Goal: Task Accomplishment & Management: Manage account settings

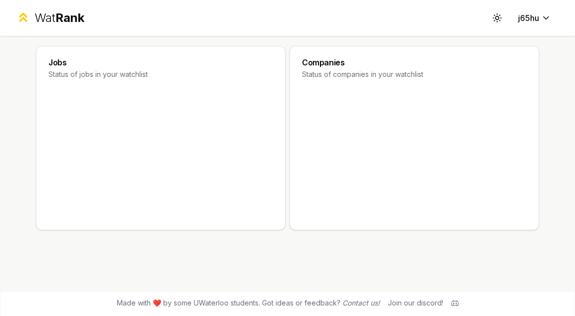
click at [50, 20] on div "Wat Rank" at bounding box center [59, 18] width 50 height 16
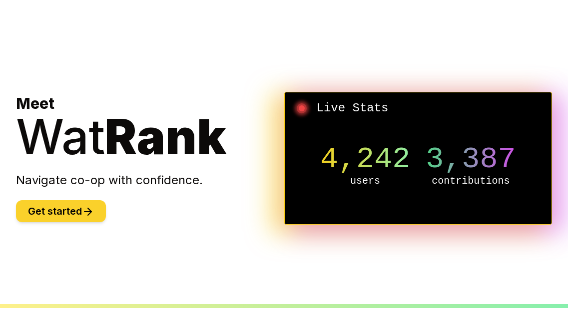
click at [51, 208] on button "Get started" at bounding box center [61, 211] width 90 height 22
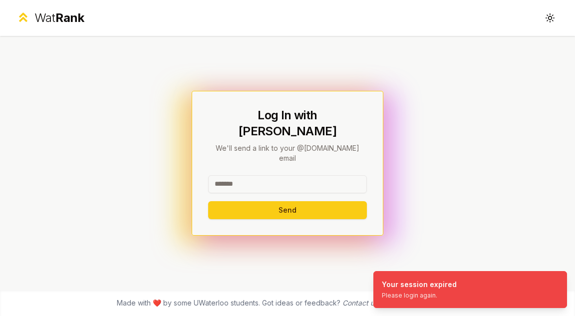
click at [41, 18] on div "Wat Rank" at bounding box center [59, 18] width 50 height 16
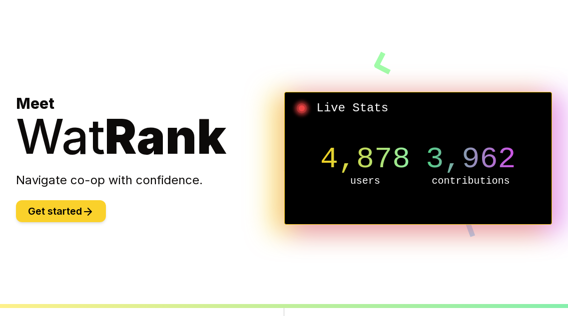
click at [89, 207] on icon at bounding box center [88, 212] width 12 height 12
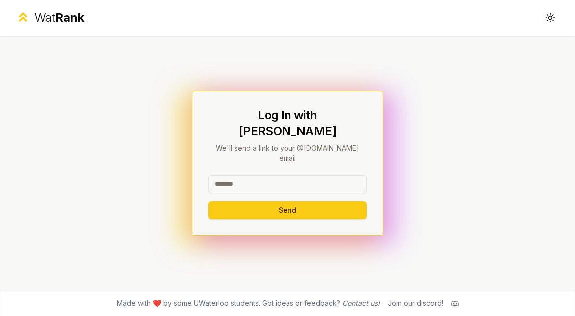
click at [301, 179] on input at bounding box center [287, 184] width 159 height 18
type input "*****"
click at [208, 201] on button "Send" at bounding box center [287, 210] width 159 height 18
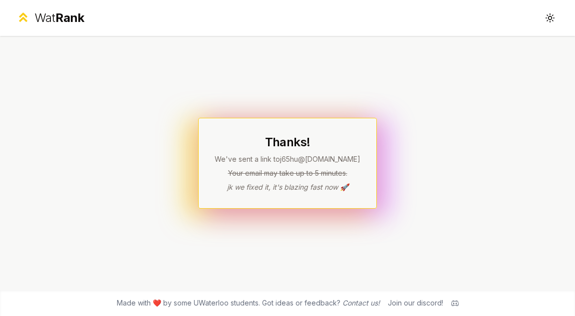
click at [79, 23] on span "Rank" at bounding box center [69, 17] width 29 height 14
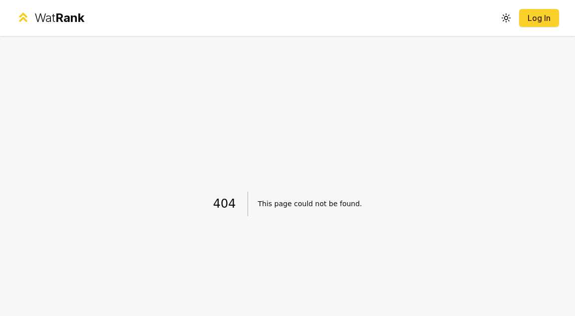
click at [527, 15] on link "Log In" at bounding box center [539, 18] width 24 height 12
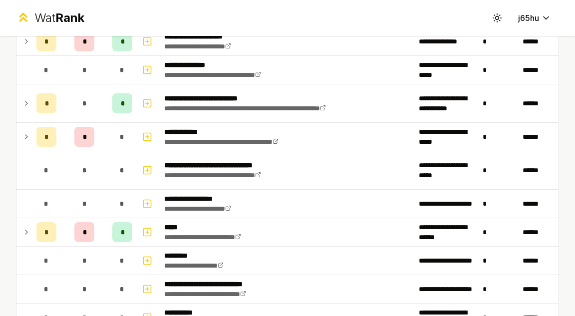
scroll to position [300, 0]
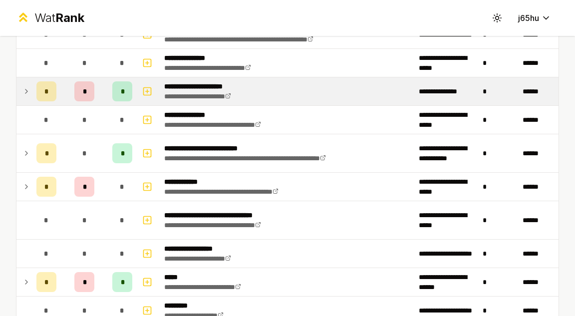
click at [30, 90] on icon at bounding box center [26, 91] width 8 height 12
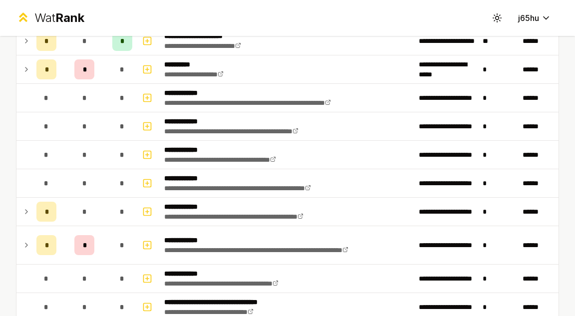
scroll to position [1499, 0]
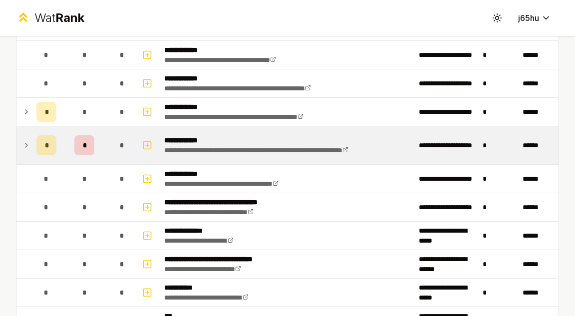
click at [25, 145] on icon at bounding box center [26, 145] width 8 height 12
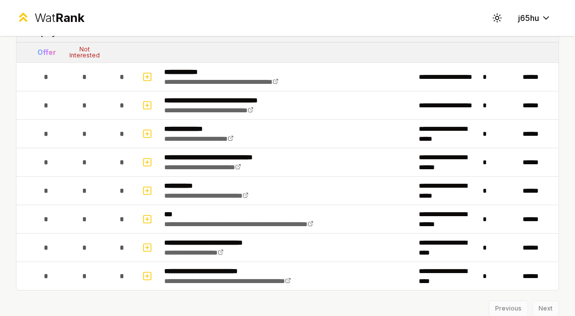
scroll to position [1648, 0]
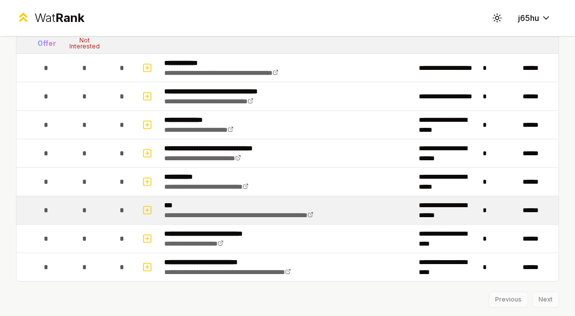
click at [30, 209] on td at bounding box center [24, 210] width 16 height 28
click at [145, 209] on icon "button" at bounding box center [147, 210] width 10 height 12
select select
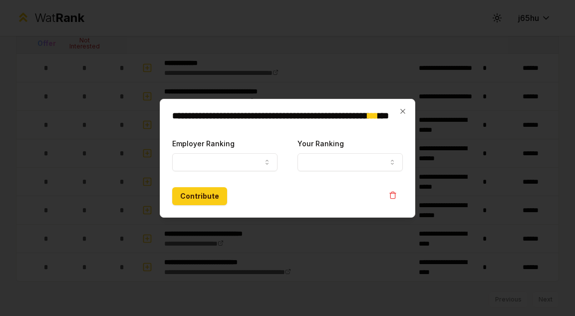
click at [403, 105] on div "**********" at bounding box center [288, 158] width 256 height 119
click at [403, 111] on icon "button" at bounding box center [403, 111] width 8 height 8
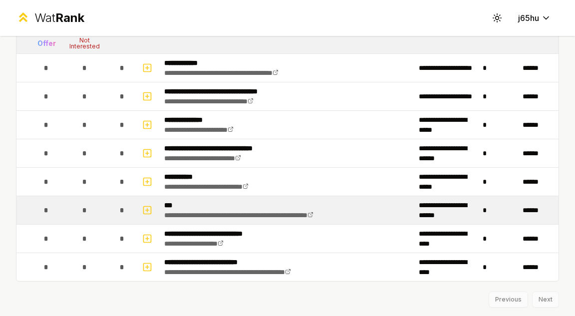
click at [124, 215] on div "*" at bounding box center [122, 210] width 20 height 20
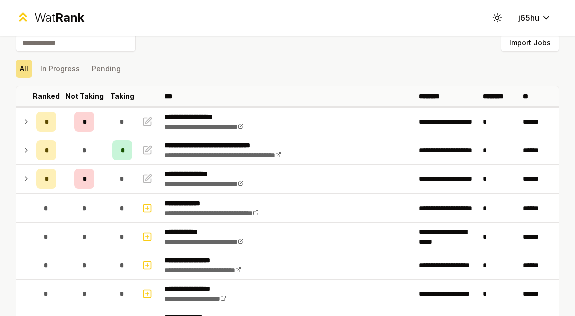
scroll to position [0, 0]
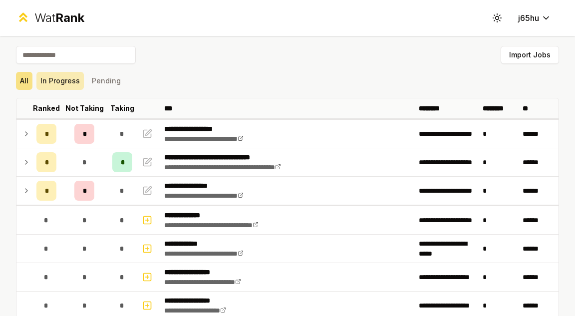
click at [64, 81] on button "In Progress" at bounding box center [59, 81] width 47 height 18
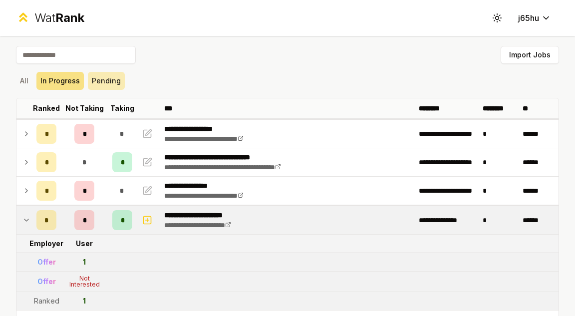
click at [98, 81] on button "Pending" at bounding box center [106, 81] width 37 height 18
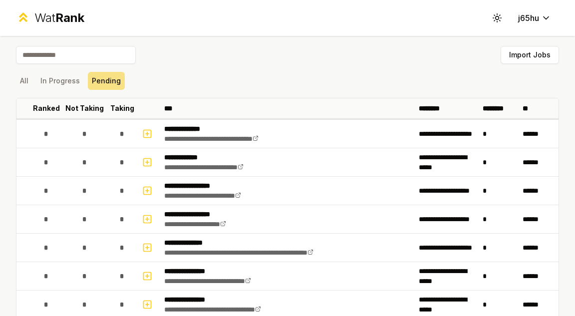
click at [36, 71] on div "All In Progress Pending" at bounding box center [287, 81] width 543 height 26
click at [25, 76] on button "All" at bounding box center [24, 81] width 16 height 18
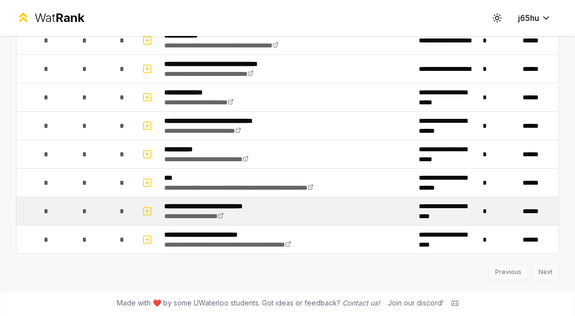
scroll to position [1361, 0]
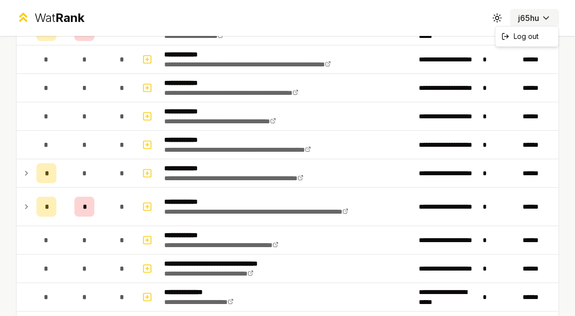
click at [539, 13] on html "**********" at bounding box center [287, 158] width 575 height 316
click at [489, 11] on html "**********" at bounding box center [287, 158] width 575 height 316
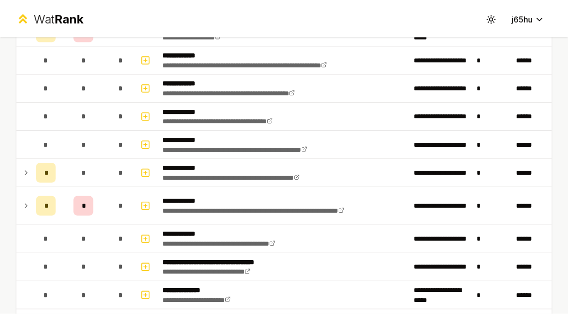
scroll to position [46, 0]
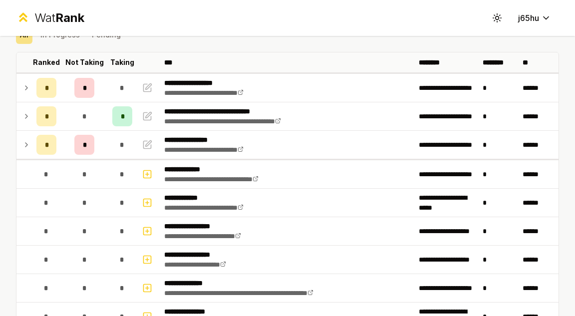
click at [41, 14] on div "Wat Rank" at bounding box center [59, 18] width 50 height 16
